Goal: Browse casually

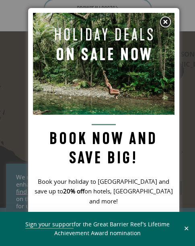
click at [166, 22] on img at bounding box center [165, 22] width 12 height 12
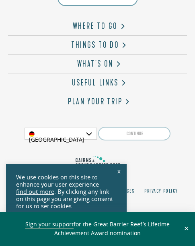
scroll to position [2438, 0]
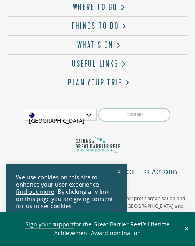
scroll to position [2438, 0]
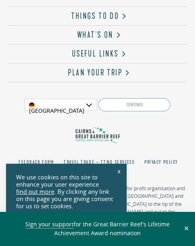
scroll to position [2438, 0]
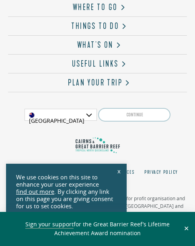
scroll to position [2438, 0]
